Goal: Navigation & Orientation: Find specific page/section

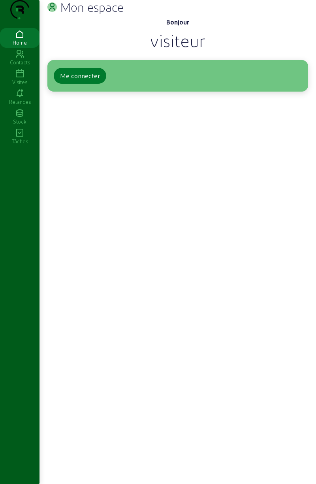
click at [86, 84] on button "Me connecter" at bounding box center [80, 76] width 53 height 16
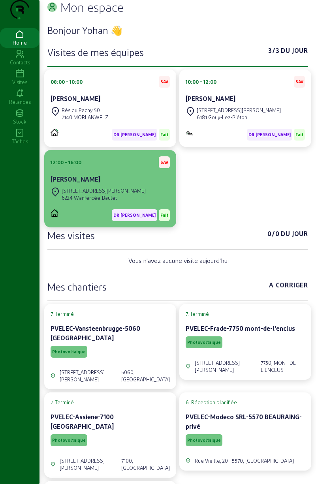
click at [130, 203] on div "[STREET_ADDRESS][PERSON_NAME]" at bounding box center [110, 194] width 119 height 17
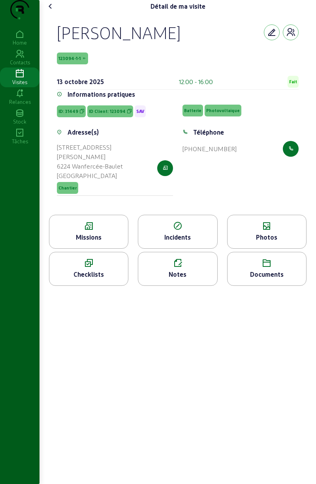
click at [99, 241] on div "Missions" at bounding box center [88, 237] width 79 height 9
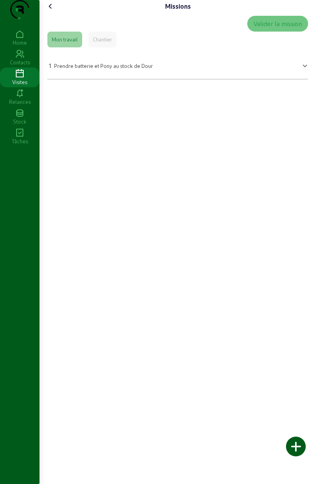
click at [203, 76] on mat-expansion-panel-header "1 Prendre batterie et Pony au stock de Dour" at bounding box center [177, 65] width 261 height 22
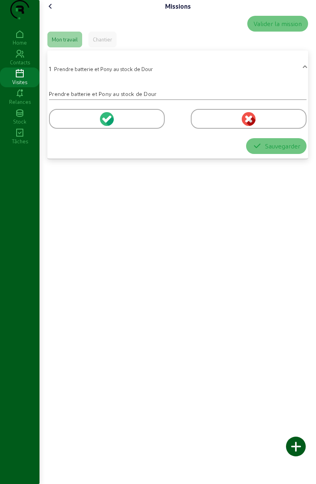
click at [188, 98] on div "Prendre batterie et Pony au stock de Dour" at bounding box center [178, 94] width 258 height 8
click at [292, 73] on mat-panel-title "1 Prendre batterie et Pony au stock de Dour" at bounding box center [173, 67] width 248 height 11
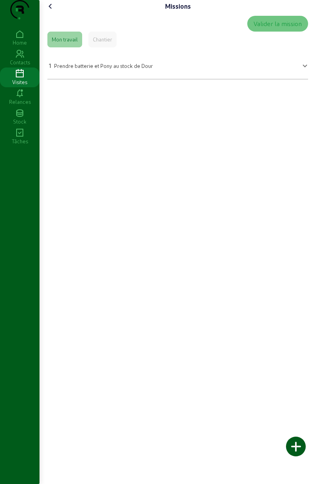
click at [297, 70] on span "1 Prendre batterie et Pony au stock de Dour" at bounding box center [176, 64] width 254 height 11
click at [51, 11] on icon at bounding box center [50, 6] width 9 height 9
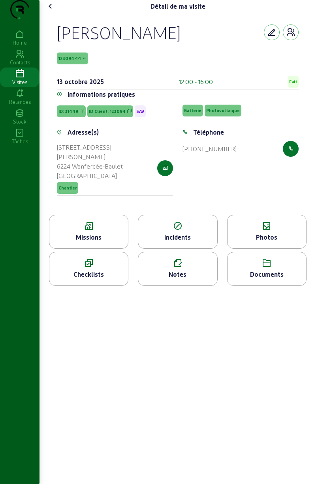
click at [52, 13] on cam-font-icon at bounding box center [50, 6] width 13 height 13
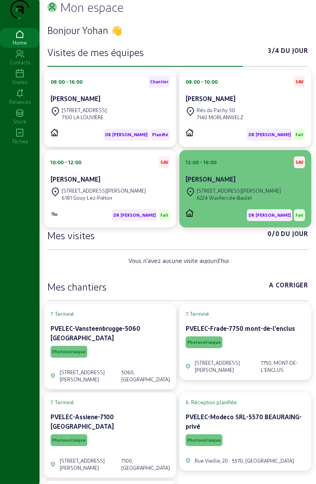
click at [222, 220] on div "DR [PERSON_NAME] - E Fait" at bounding box center [245, 212] width 119 height 18
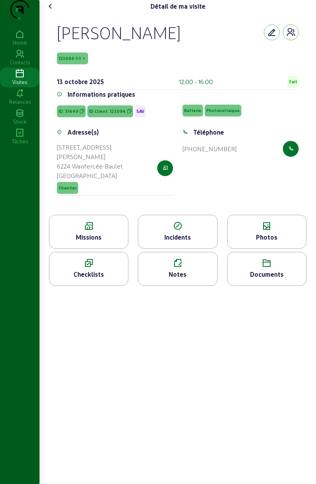
click at [169, 43] on div "[PERSON_NAME]" at bounding box center [119, 32] width 124 height 21
click at [295, 40] on cam-button at bounding box center [291, 32] width 16 height 16
click at [290, 40] on button "button" at bounding box center [291, 32] width 16 height 16
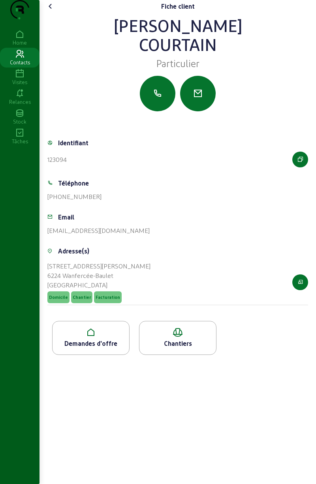
click at [167, 348] on div "Chantiers" at bounding box center [177, 343] width 77 height 9
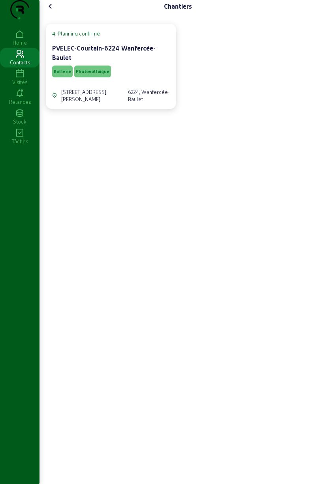
click at [156, 103] on div "6224, Wanfercée-Baulet" at bounding box center [149, 95] width 42 height 14
